Goal: Task Accomplishment & Management: Use online tool/utility

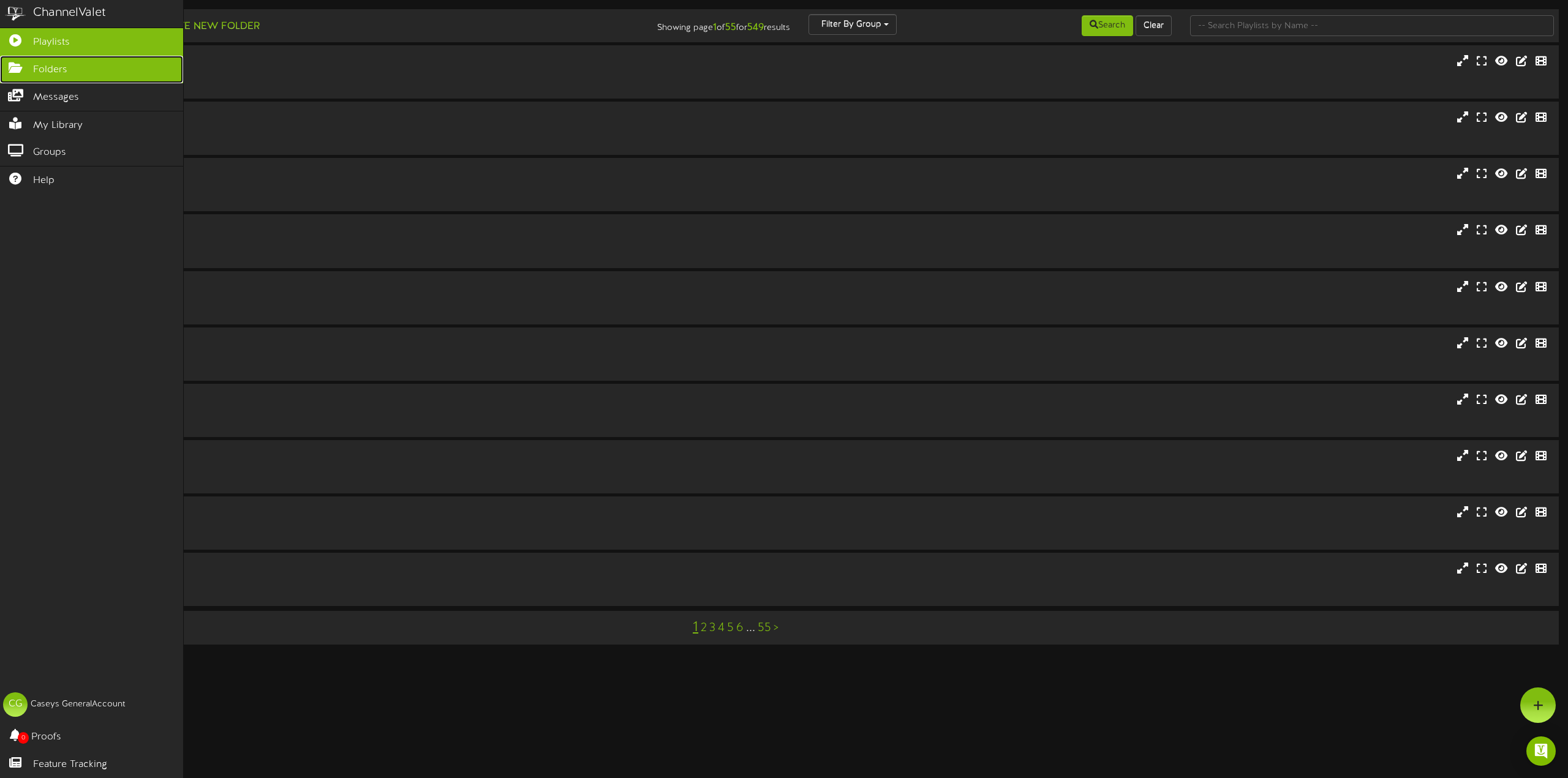
click at [29, 72] on link "Folders" at bounding box center [91, 69] width 183 height 27
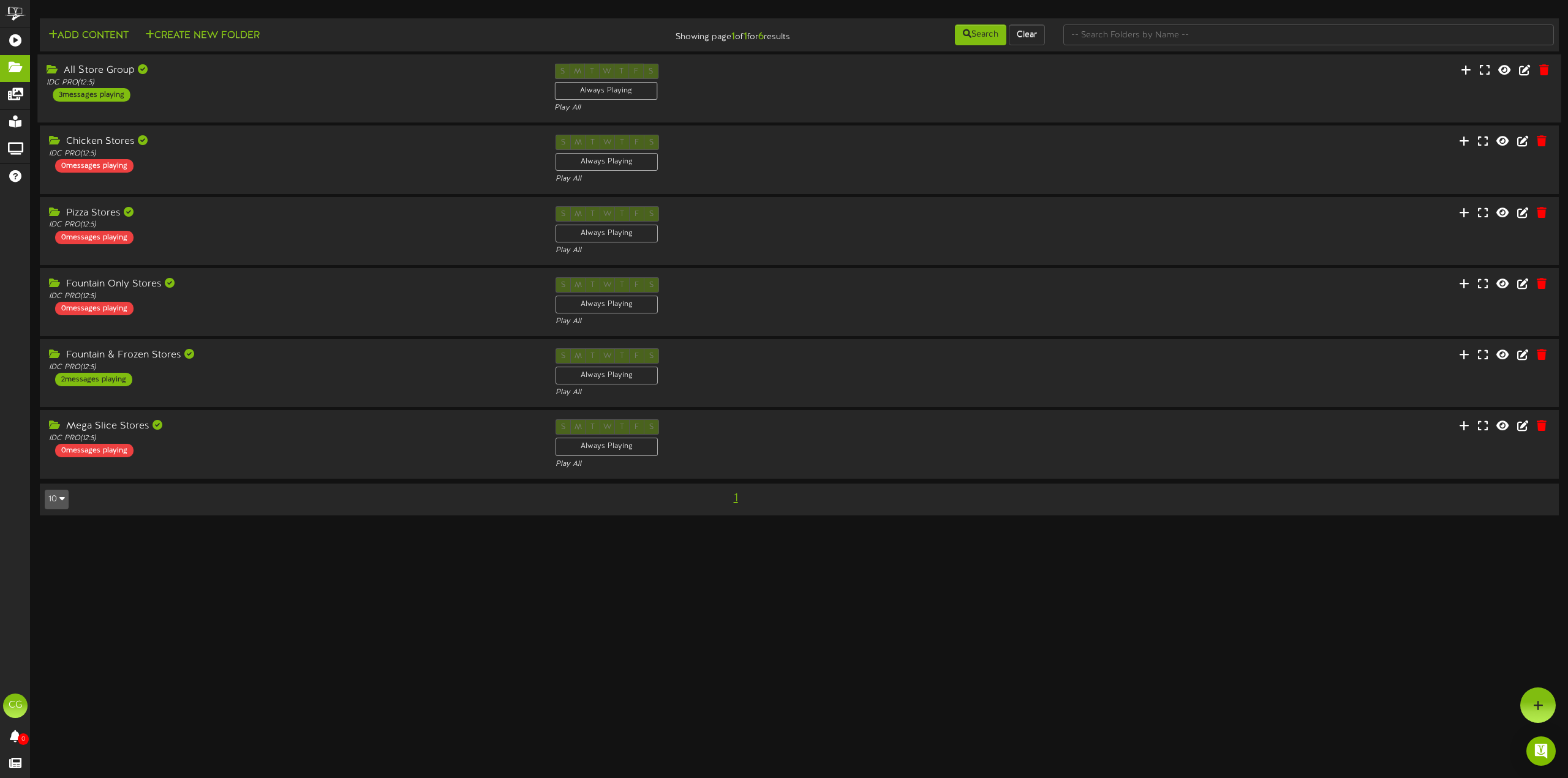
click at [1514, 70] on div at bounding box center [1434, 72] width 254 height 16
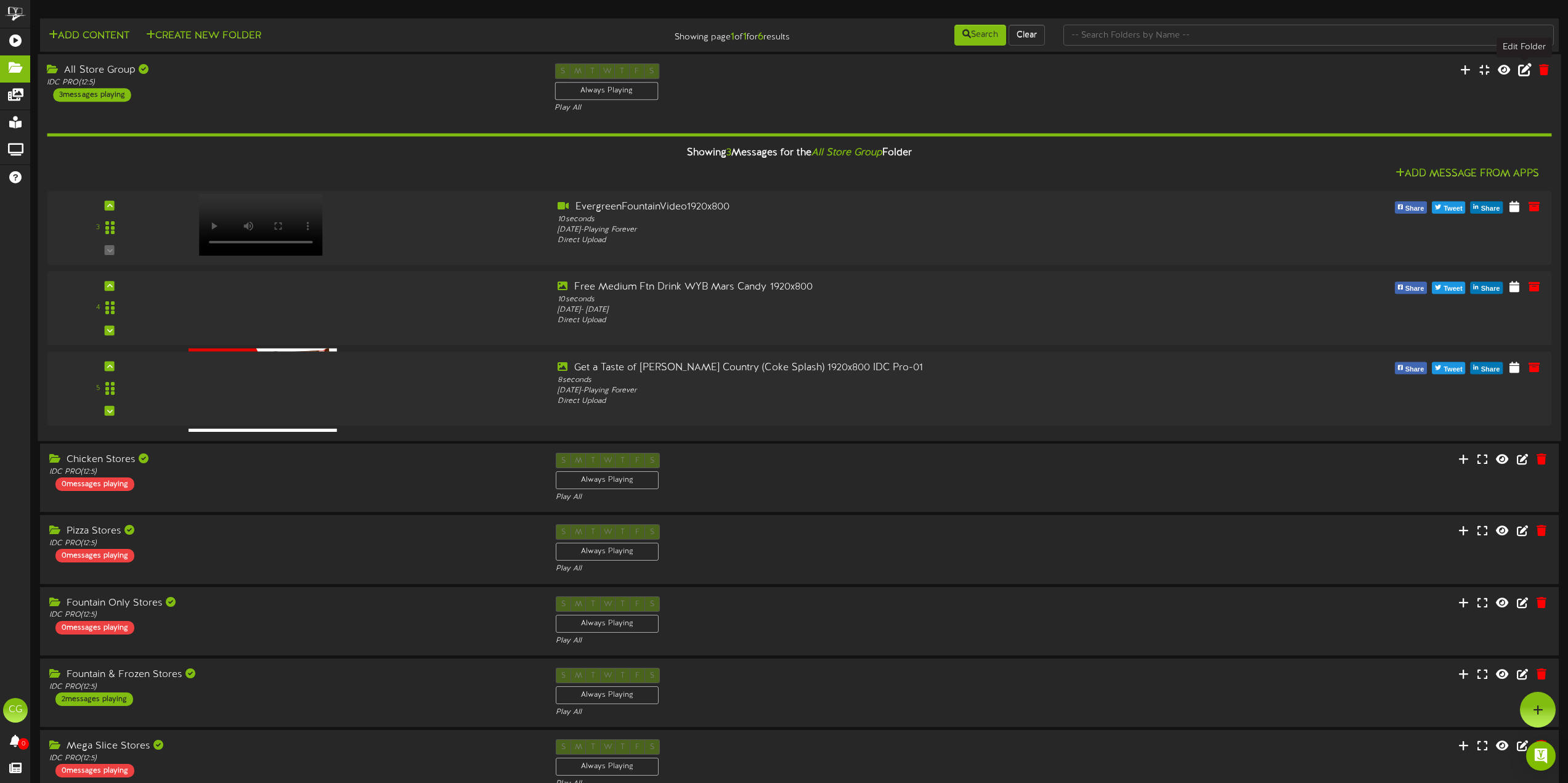
click at [1518, 68] on icon at bounding box center [1525, 69] width 13 height 13
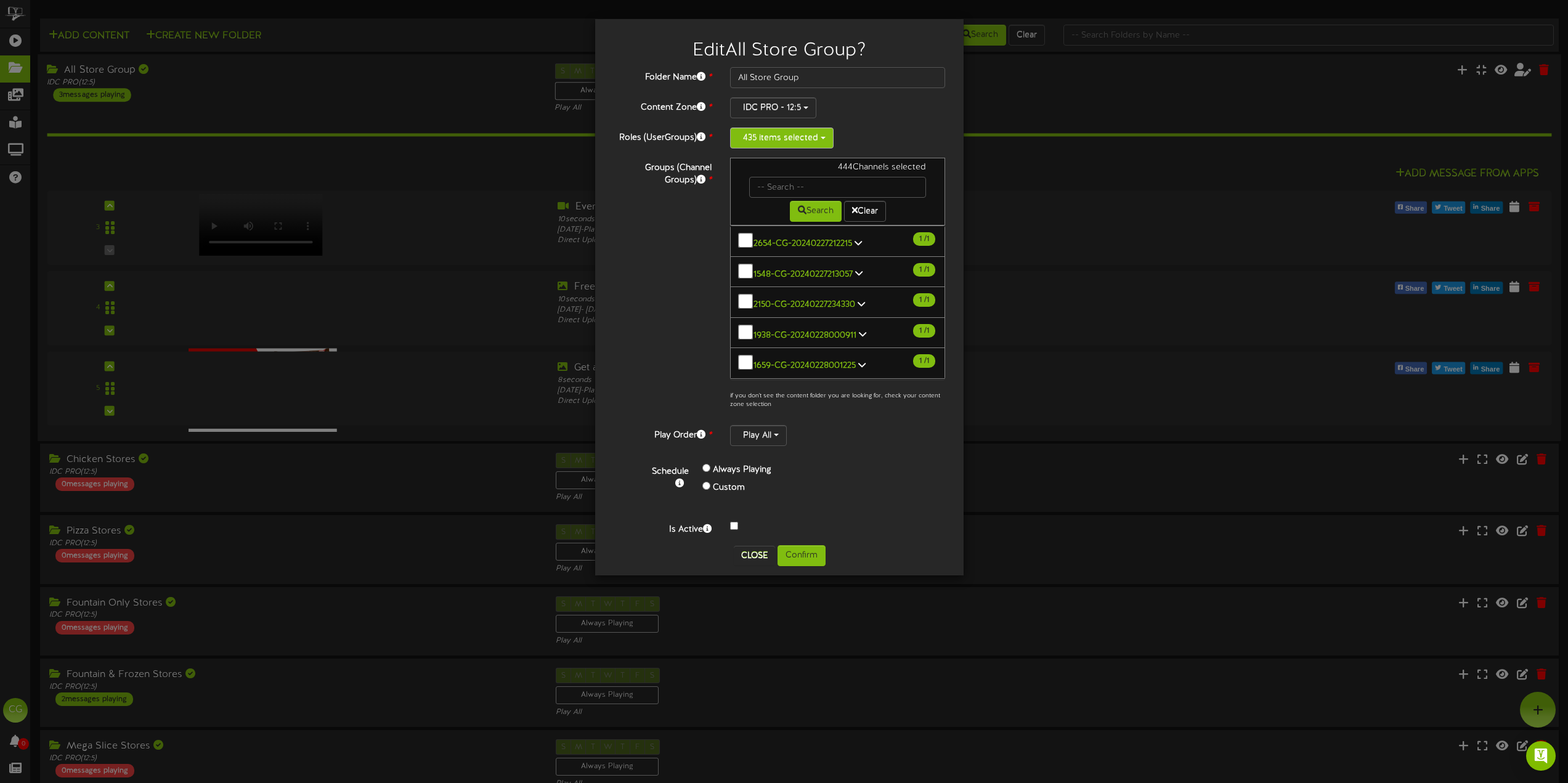
click at [795, 141] on button "435 items selected" at bounding box center [782, 138] width 104 height 21
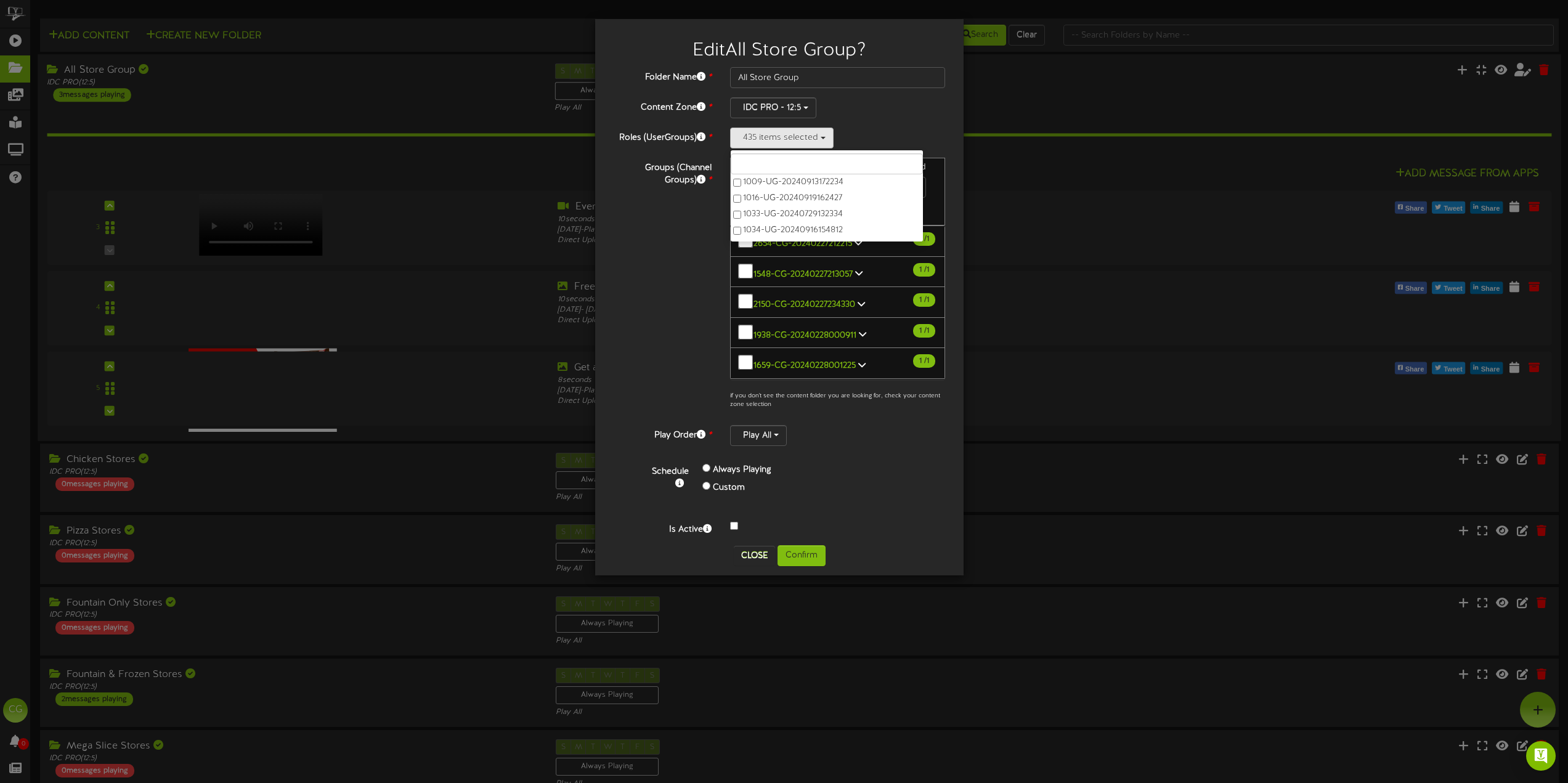
click at [763, 166] on input "text" at bounding box center [827, 164] width 193 height 21
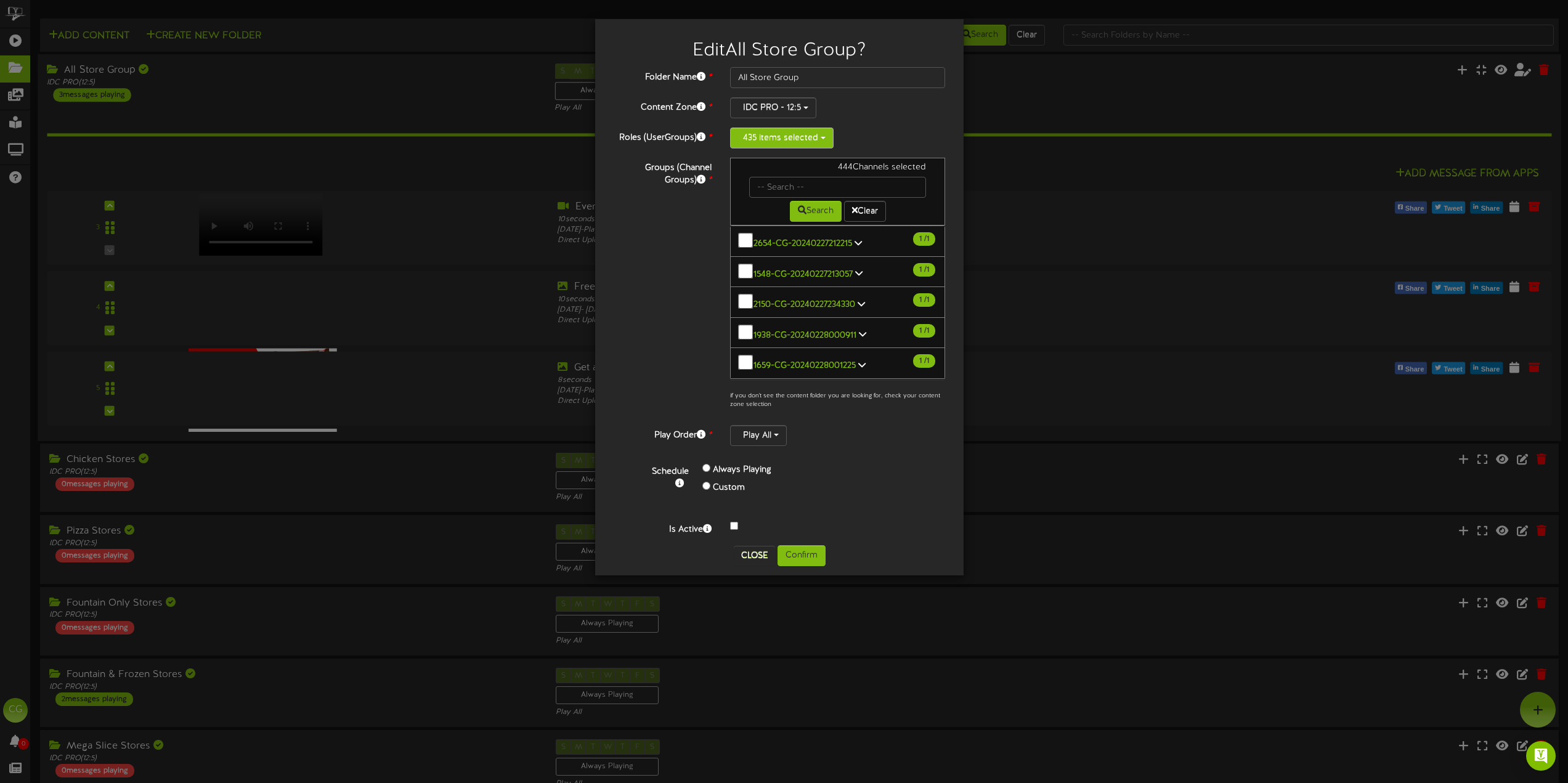
click at [786, 142] on button "435 items selected" at bounding box center [782, 138] width 104 height 21
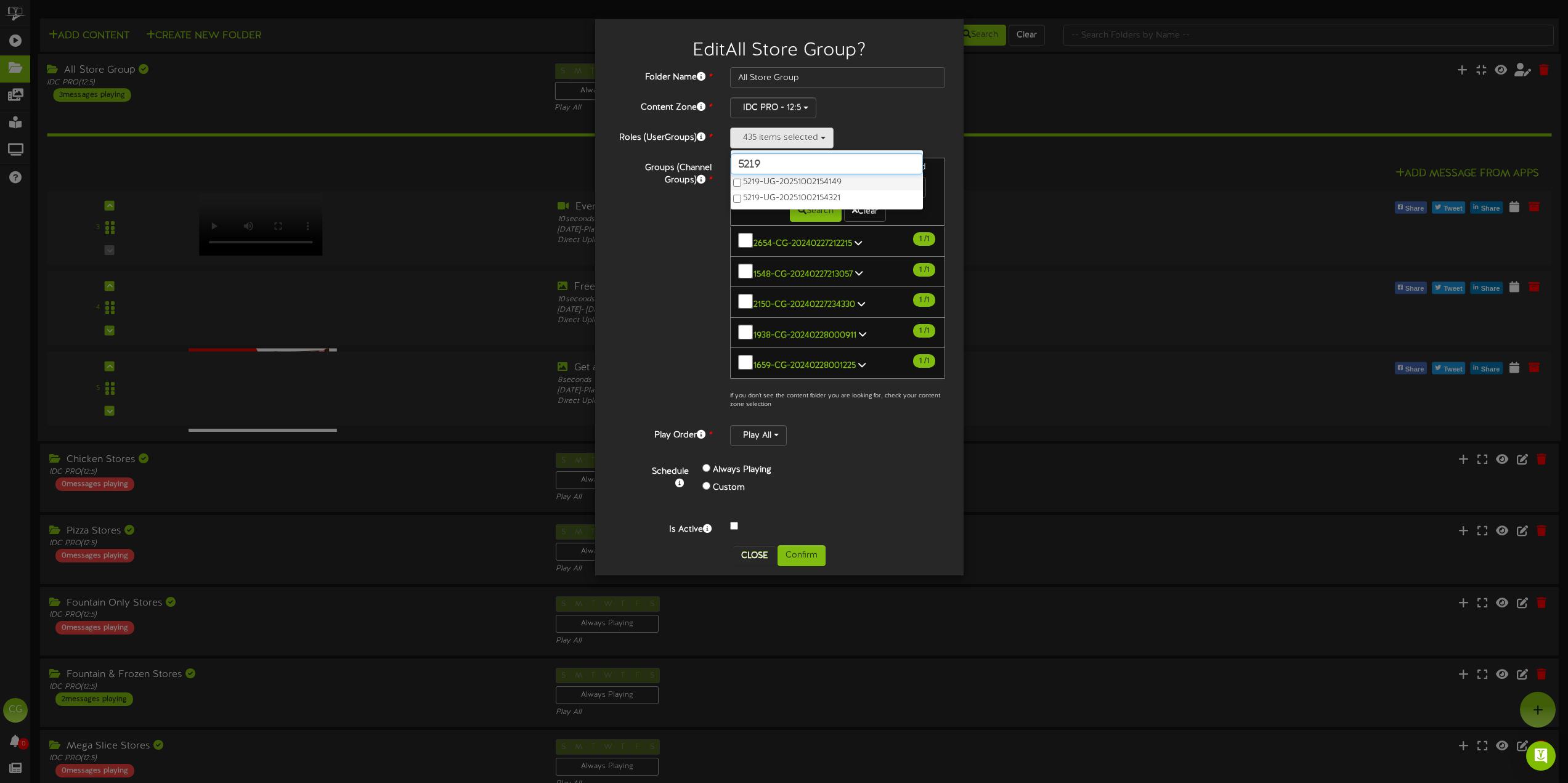
type input "5219"
click at [743, 181] on label "5219-UG-20251002154149" at bounding box center [827, 182] width 193 height 16
click at [813, 552] on button "Confirm" at bounding box center [801, 556] width 48 height 21
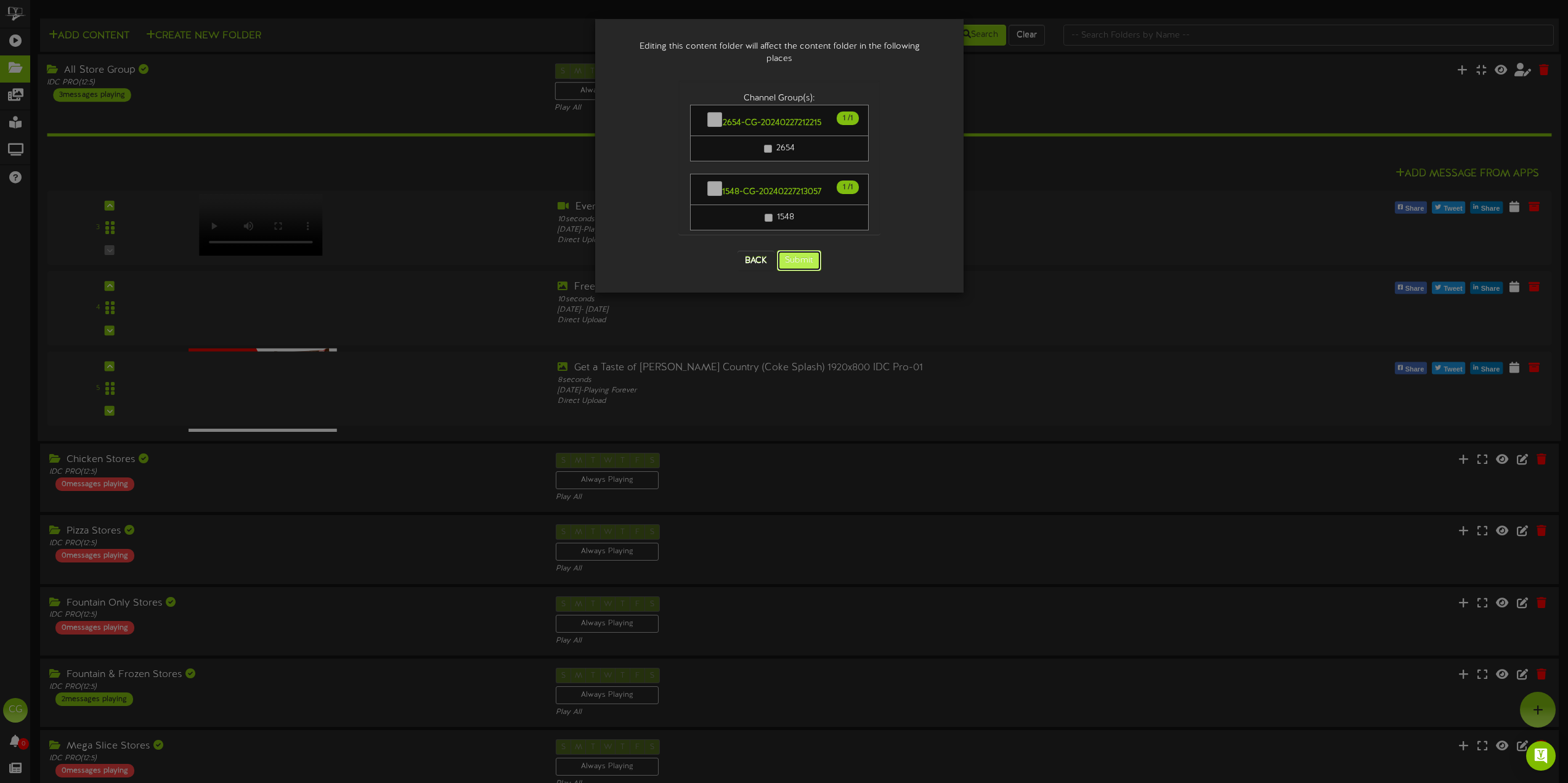
click at [807, 250] on button "Submit" at bounding box center [799, 260] width 44 height 21
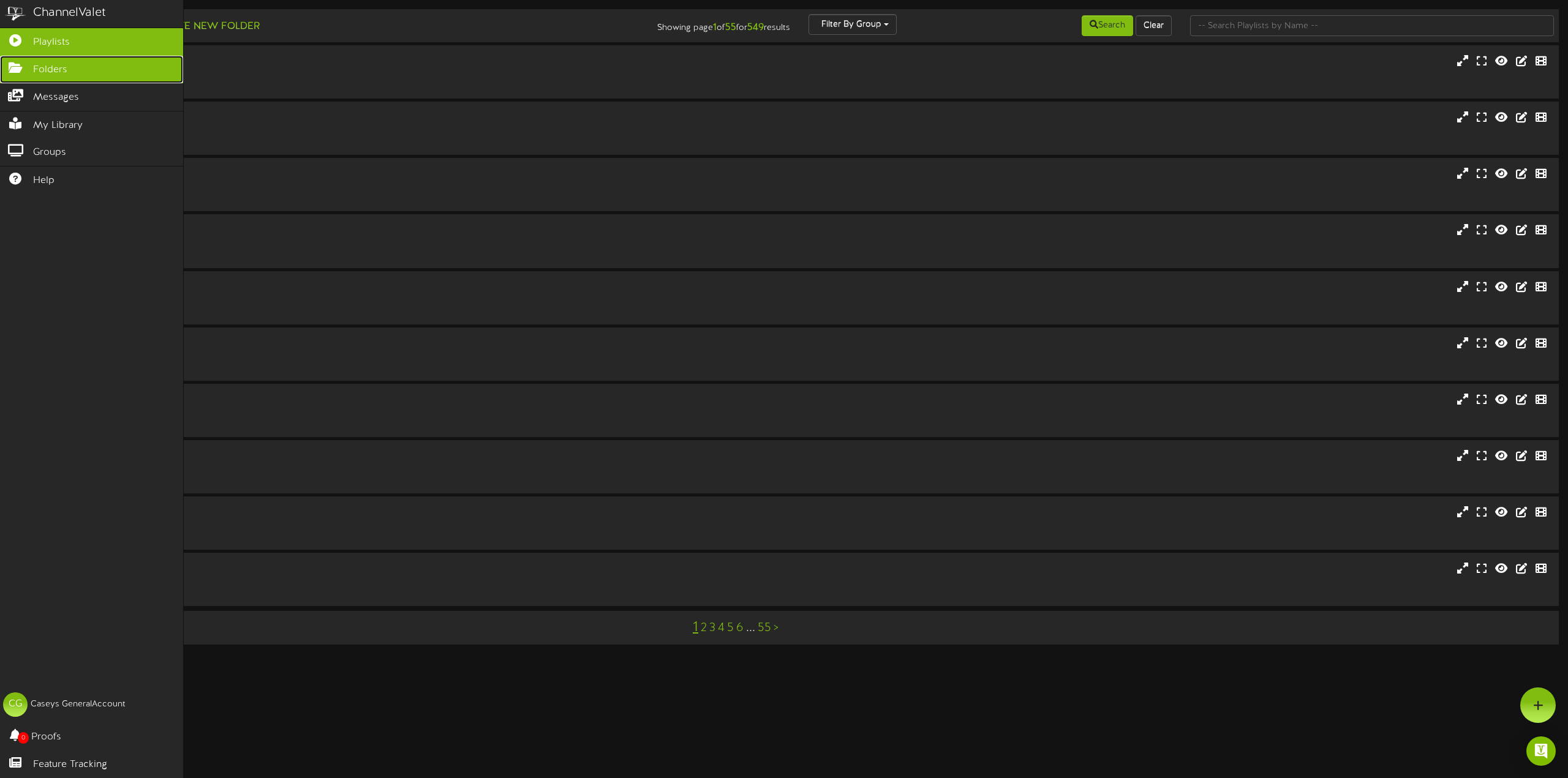
click at [17, 71] on icon at bounding box center [15, 66] width 30 height 9
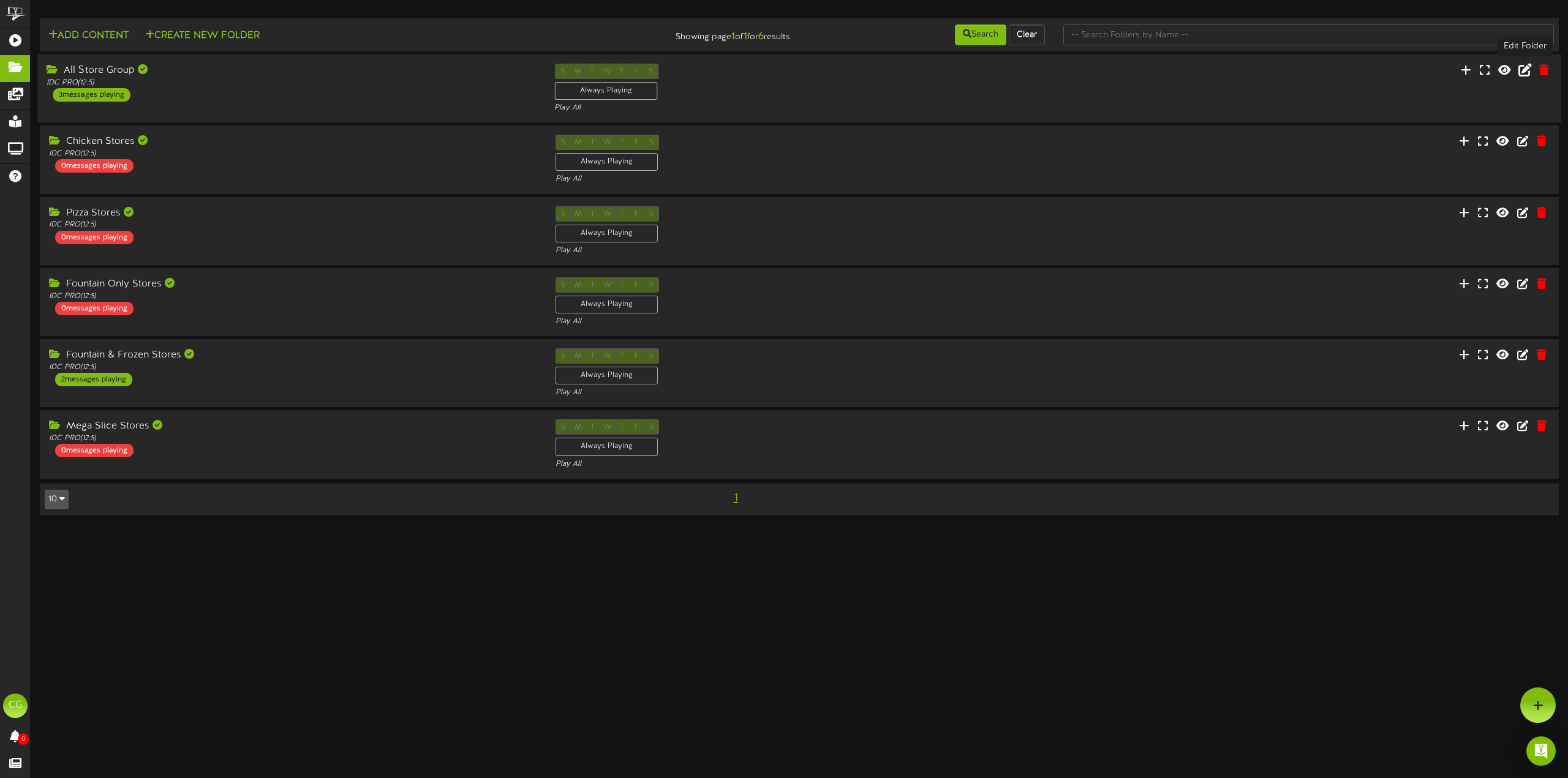
click at [1520, 71] on icon at bounding box center [1524, 70] width 13 height 13
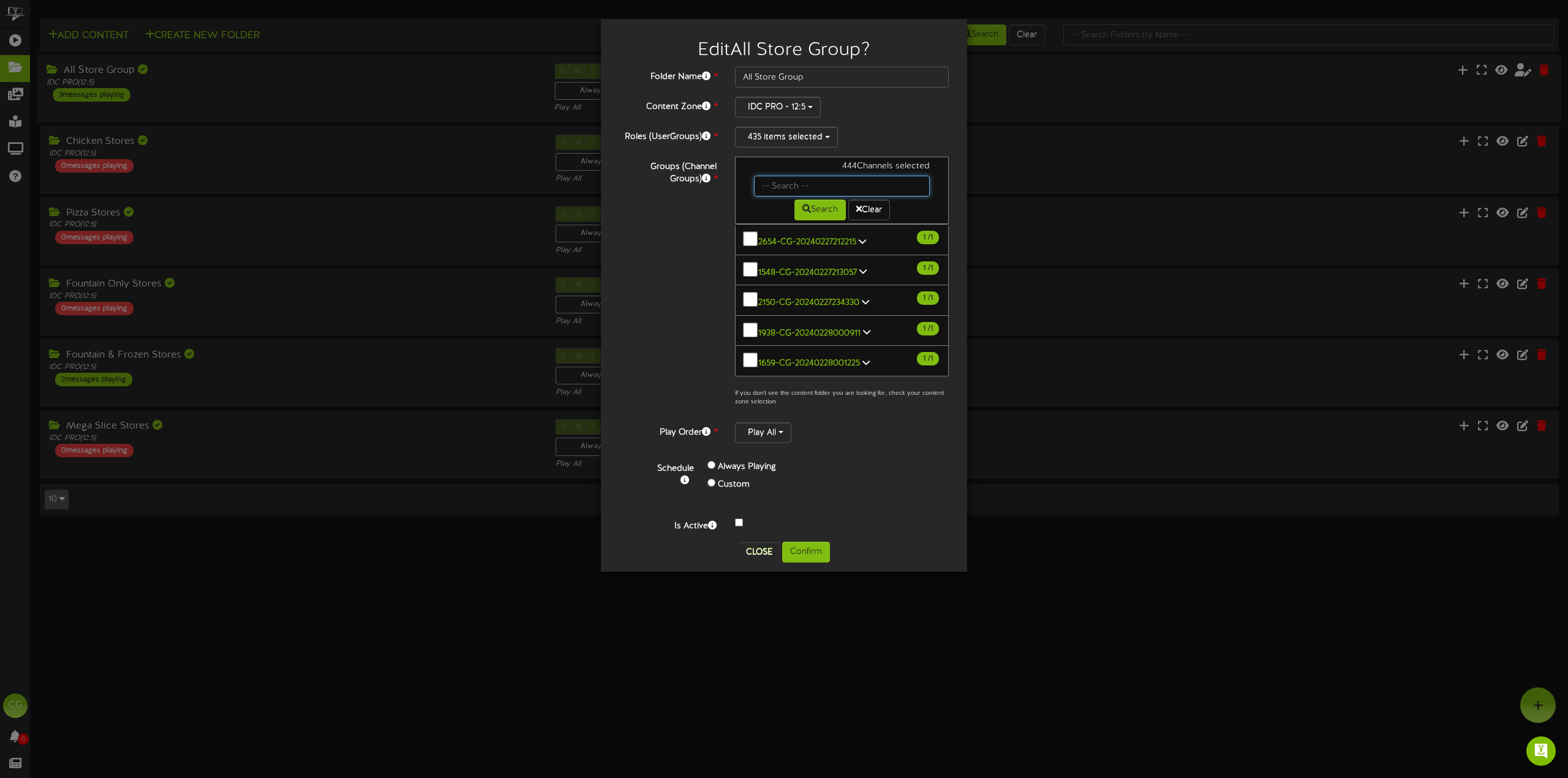
click at [785, 181] on input "text" at bounding box center [841, 186] width 176 height 21
type input "5220"
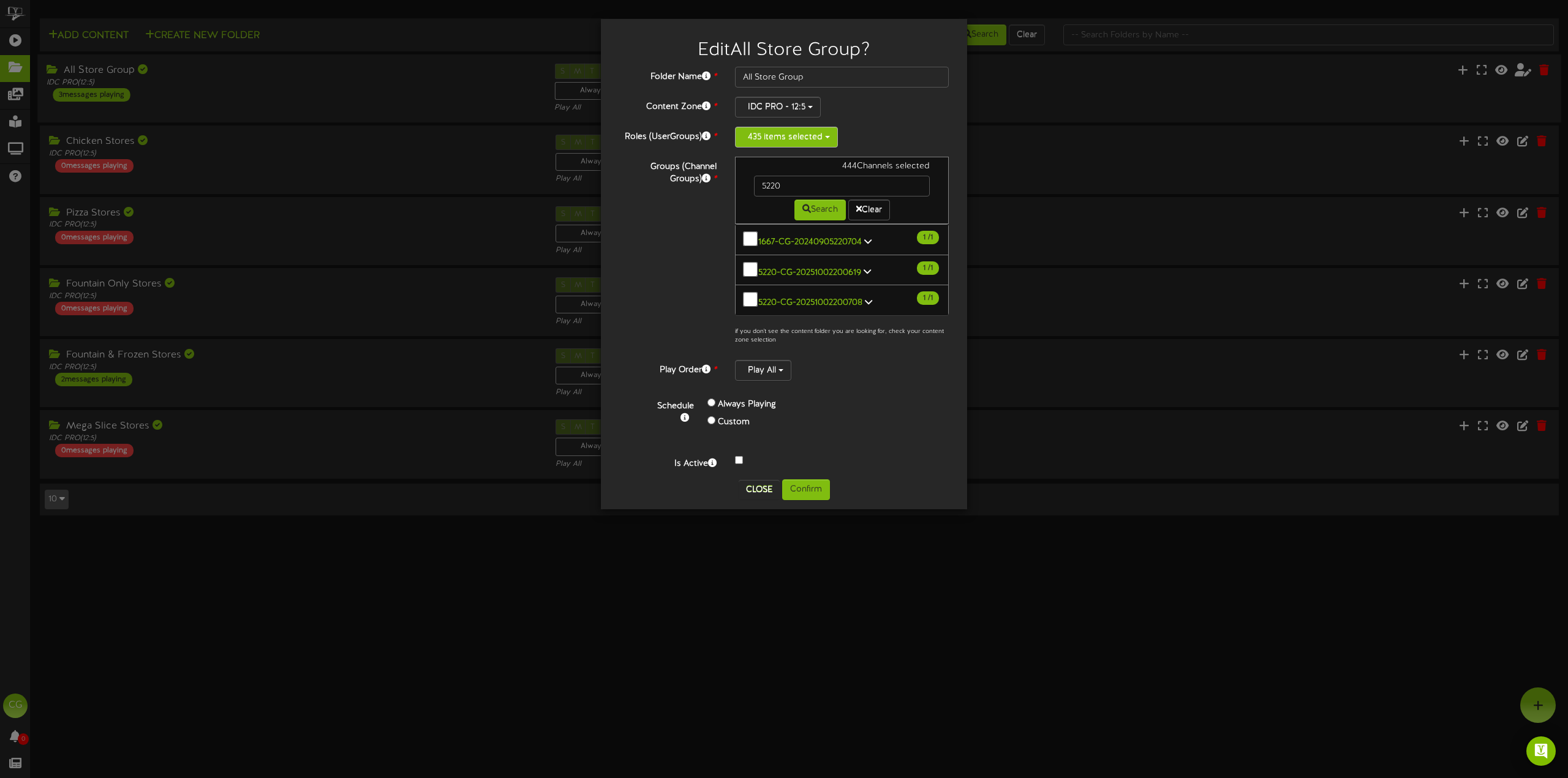
click at [790, 133] on button "435 items selected" at bounding box center [787, 137] width 103 height 21
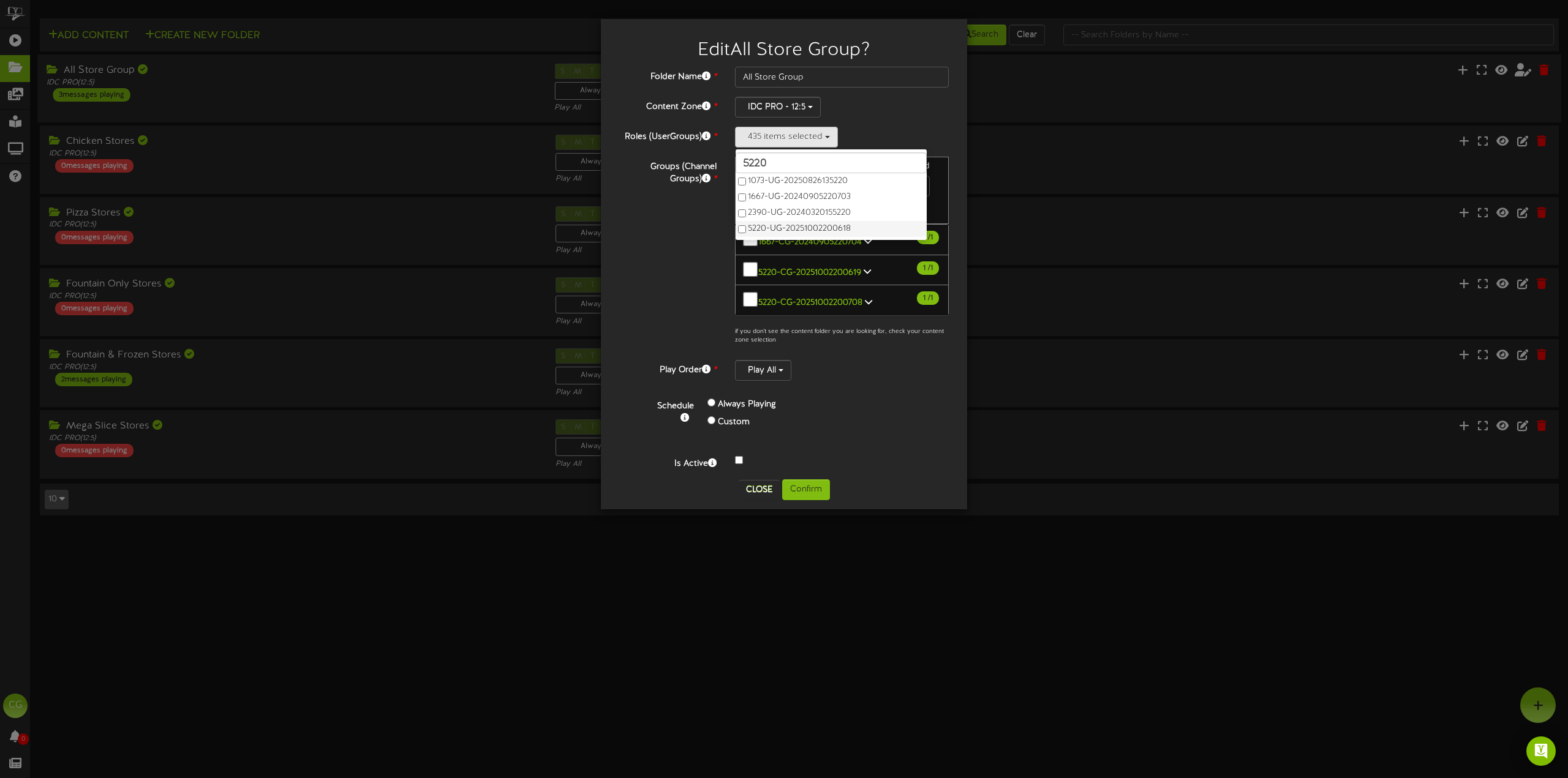
type input "5220"
click at [807, 480] on button "Confirm" at bounding box center [805, 490] width 48 height 21
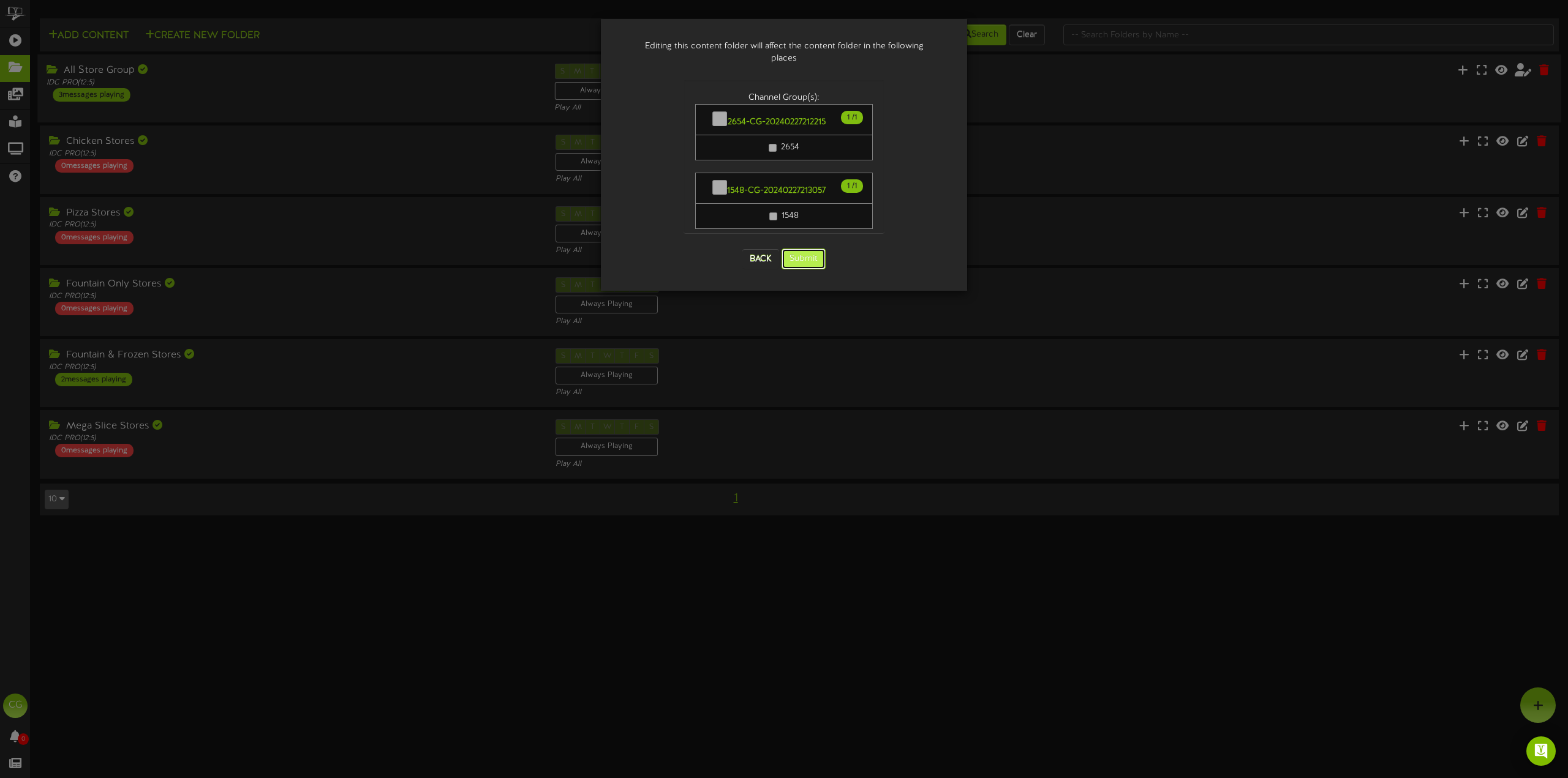
click at [803, 249] on button "Submit" at bounding box center [803, 259] width 44 height 21
